Goal: Transaction & Acquisition: Book appointment/travel/reservation

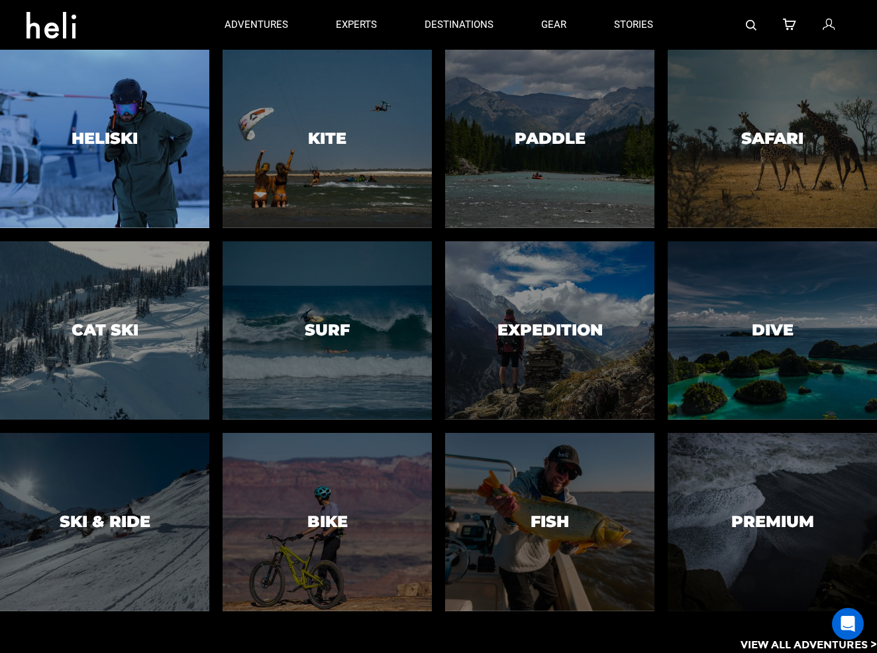
click at [95, 125] on div at bounding box center [104, 139] width 213 height 182
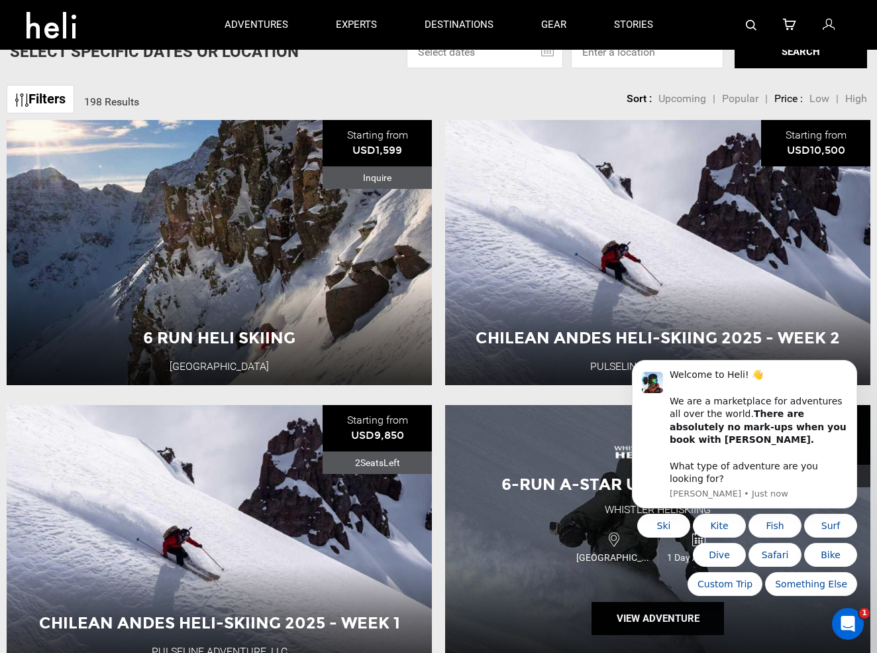
scroll to position [405, 0]
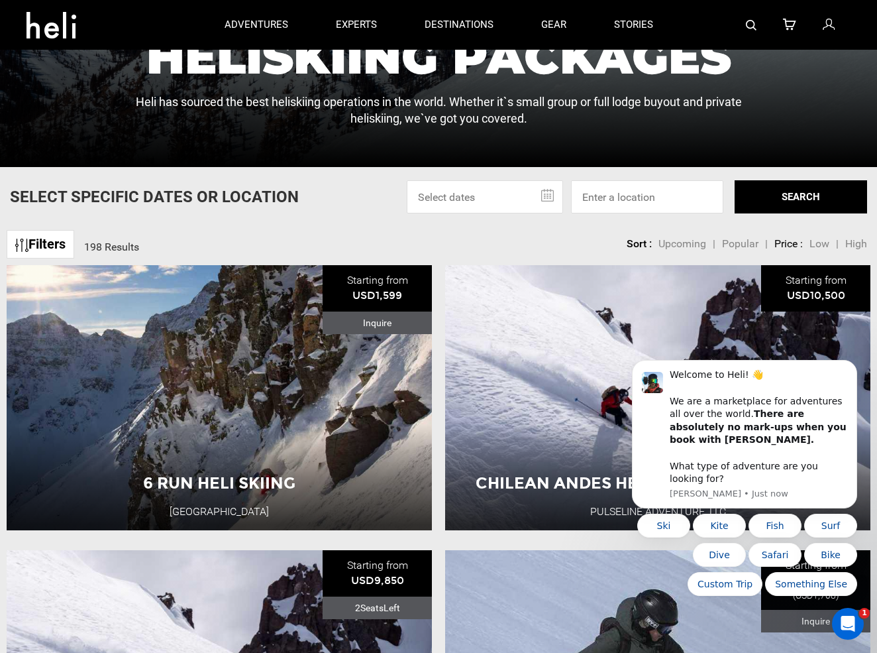
click at [822, 244] on span "Low" at bounding box center [820, 243] width 20 height 13
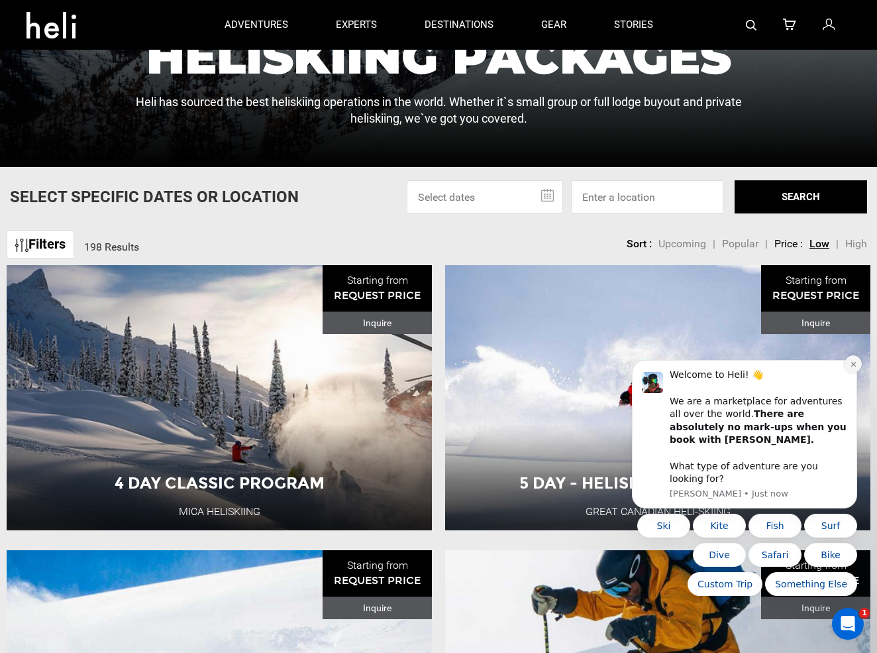
click at [852, 372] on button "Dismiss notification" at bounding box center [853, 363] width 17 height 17
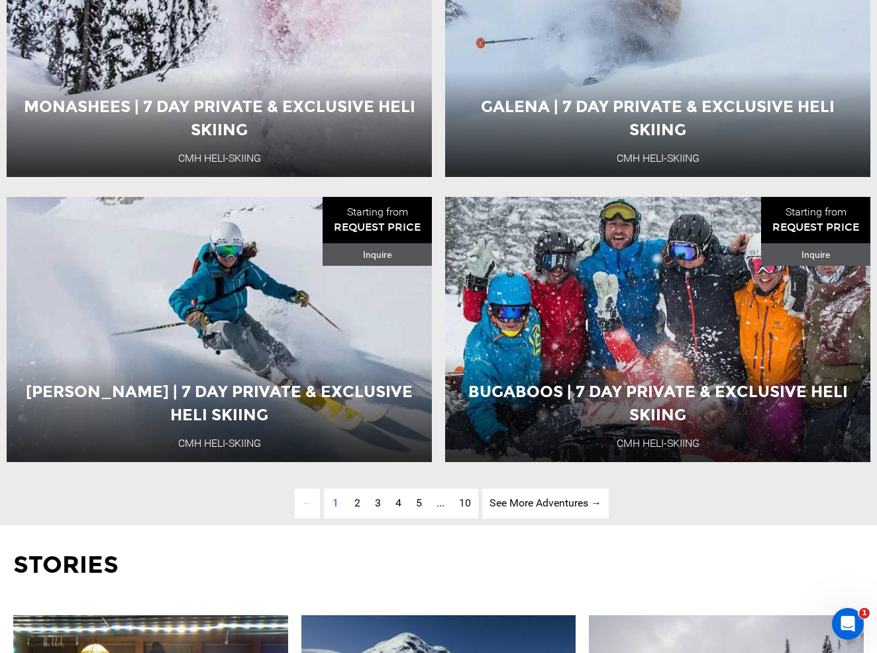
scroll to position [3325, 0]
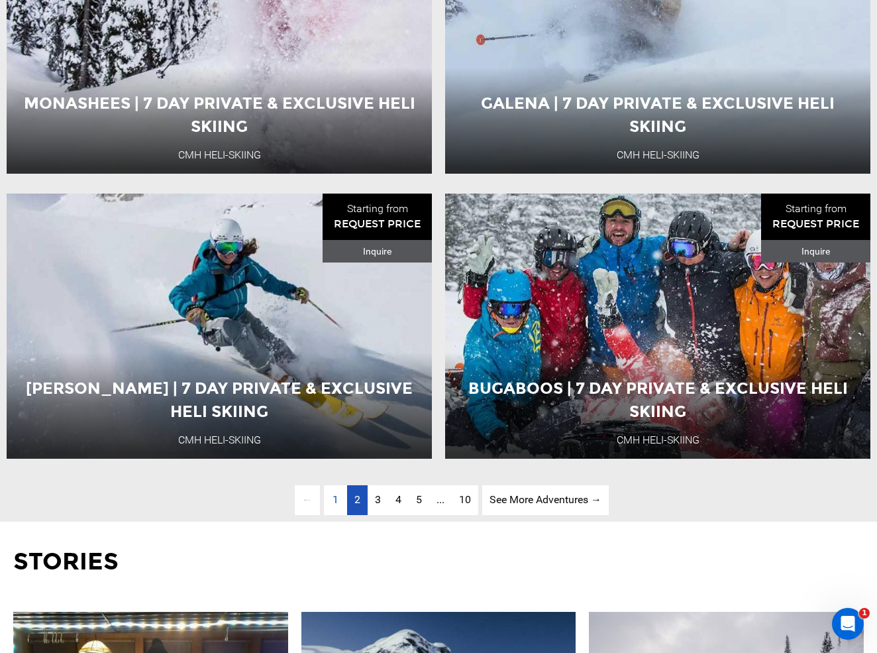
click at [355, 502] on span "2" at bounding box center [357, 499] width 6 height 13
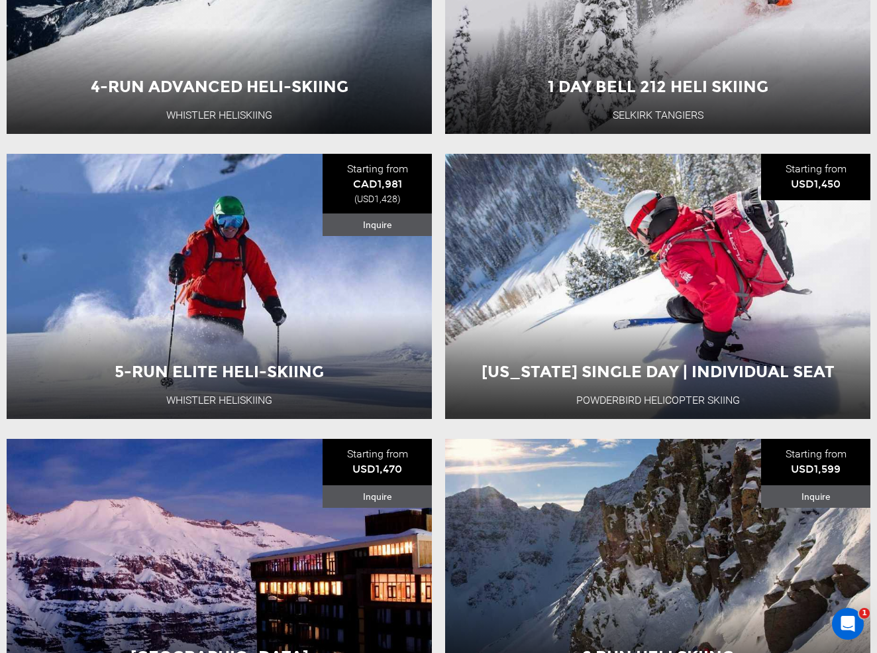
scroll to position [3133, 0]
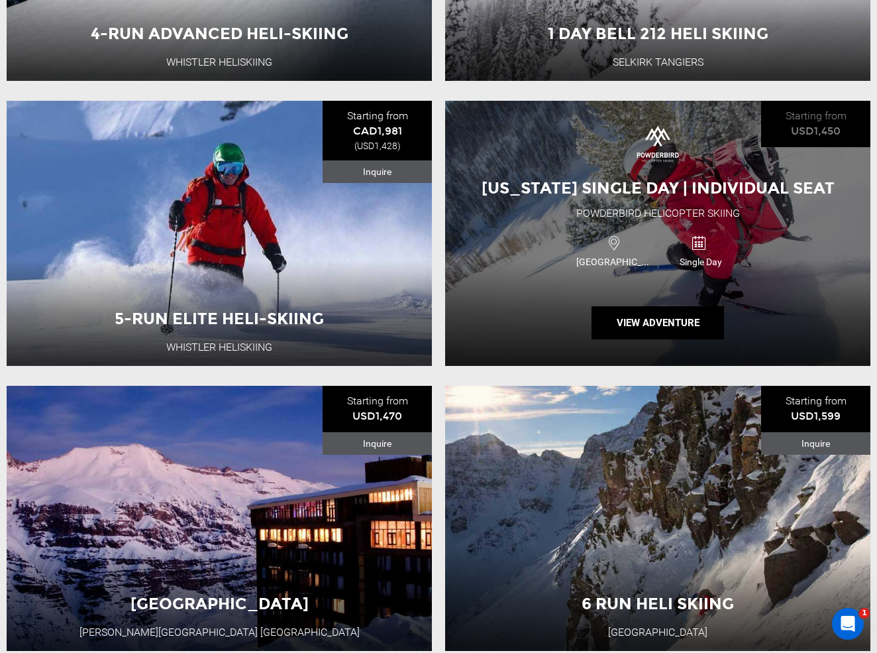
click at [556, 288] on div "[US_STATE] Single Day | Individual Seat Powderbird Helicopter Skiing [GEOGRAPHI…" at bounding box center [657, 233] width 425 height 265
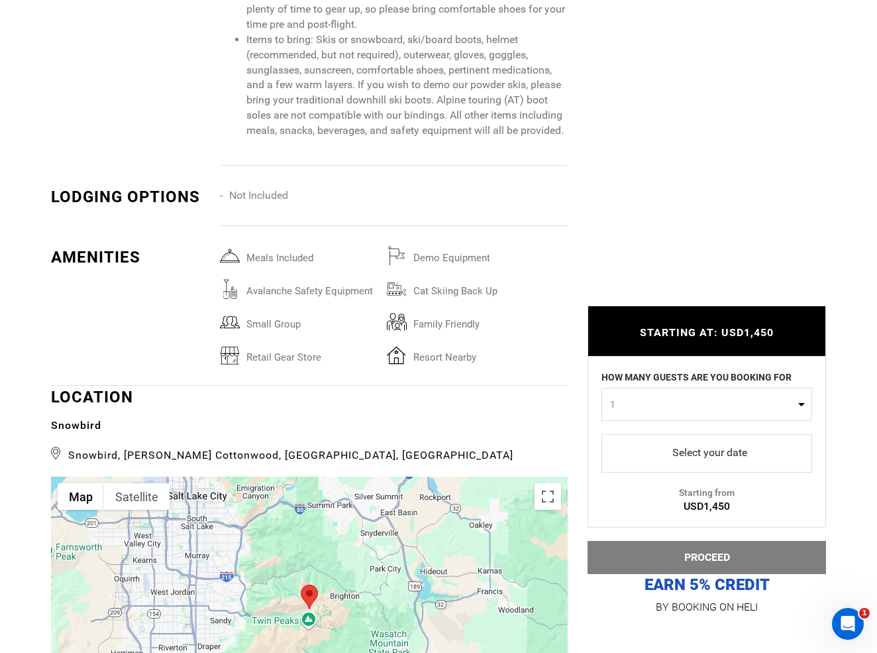
scroll to position [2498, 0]
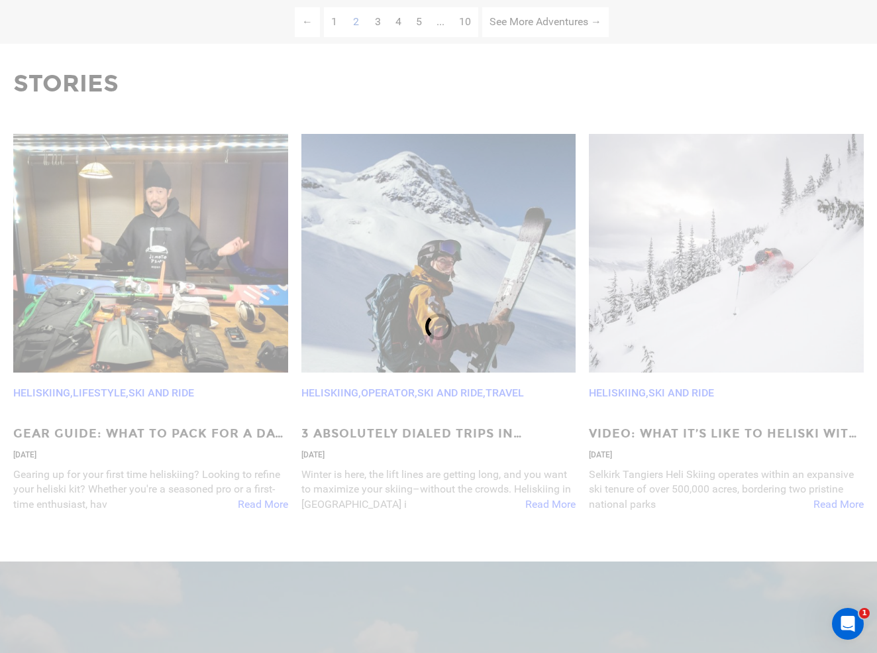
scroll to position [721, 0]
